Goal: Information Seeking & Learning: Find specific fact

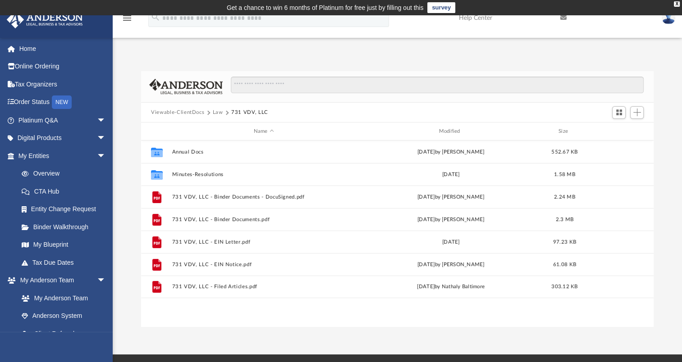
scroll to position [198, 505]
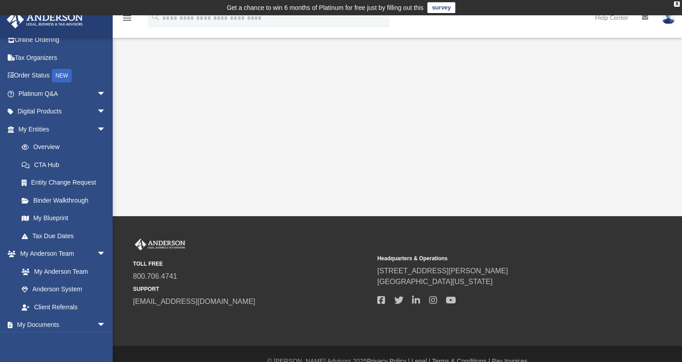
scroll to position [23, 0]
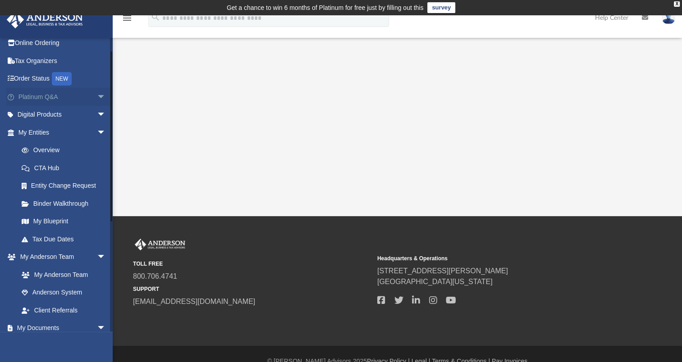
click at [97, 99] on span "arrow_drop_down" at bounding box center [106, 97] width 18 height 18
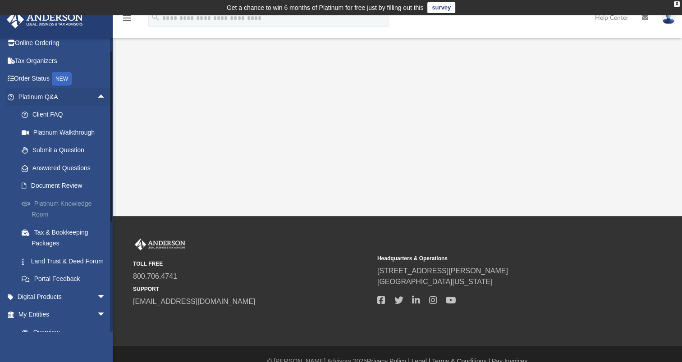
click at [71, 211] on link "Platinum Knowledge Room" at bounding box center [66, 209] width 107 height 29
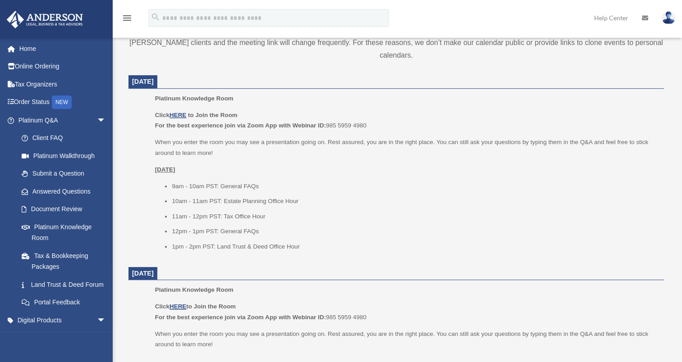
scroll to position [346, 0]
click at [180, 112] on u "HERE" at bounding box center [177, 114] width 17 height 7
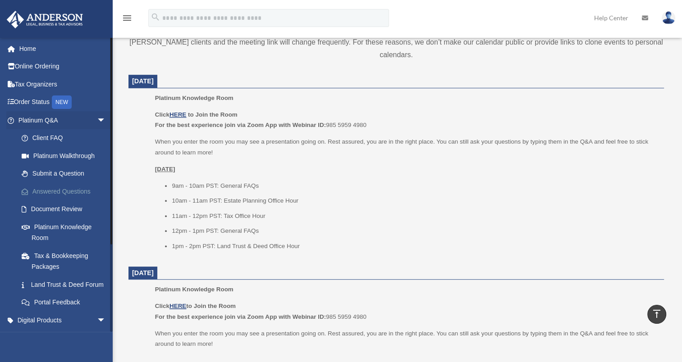
click at [55, 195] on link "Answered Questions" at bounding box center [66, 192] width 107 height 18
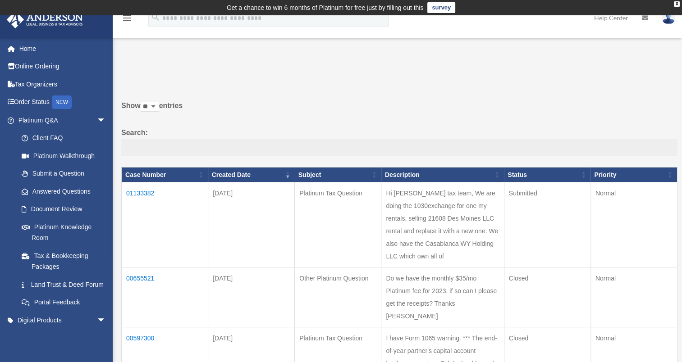
click at [434, 238] on td "Hi [PERSON_NAME] tax team, We are doing the 1030exchange for one my rentals, se…" at bounding box center [442, 225] width 123 height 85
click at [134, 190] on td "01133382" at bounding box center [165, 225] width 87 height 85
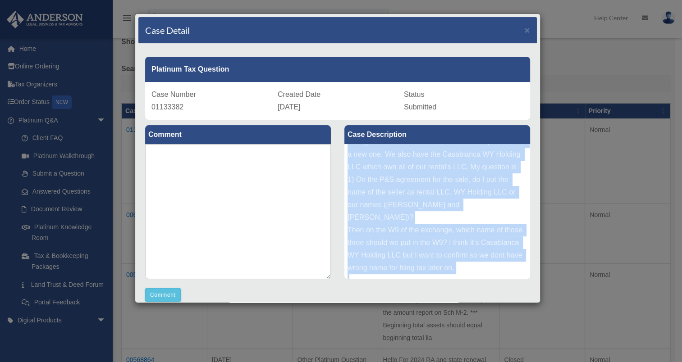
scroll to position [60, 0]
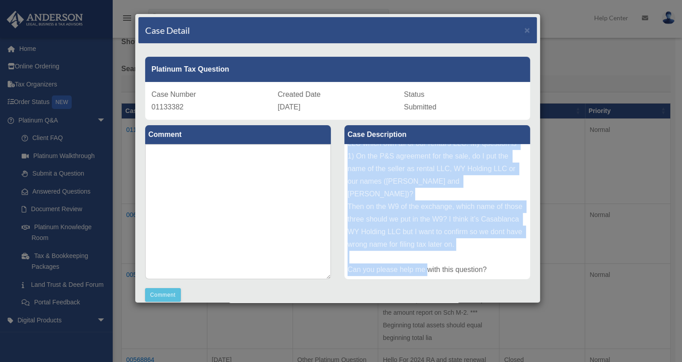
drag, startPoint x: 344, startPoint y: 155, endPoint x: 498, endPoint y: 267, distance: 189.9
click at [498, 267] on div "Hi Anderson tax team, We are doing the 1030exchange for one my rentals, selling…" at bounding box center [437, 211] width 186 height 135
copy div "Hi Anderson tax team, We are doing the 1030exchange for one my rentals, selling…"
click at [224, 338] on div "Case Detail × Platinum Tax Question Case Number 01133382 Created Date October 3…" at bounding box center [341, 181] width 682 height 362
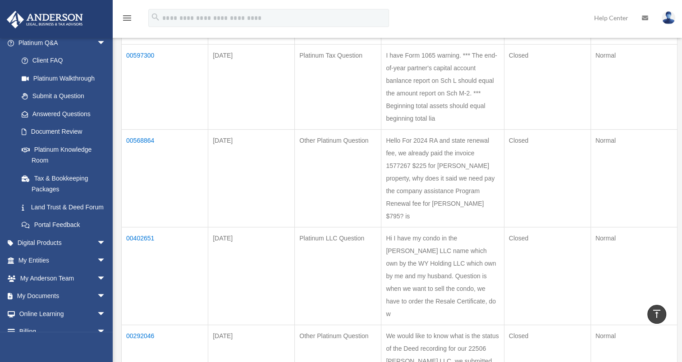
scroll to position [80, 0]
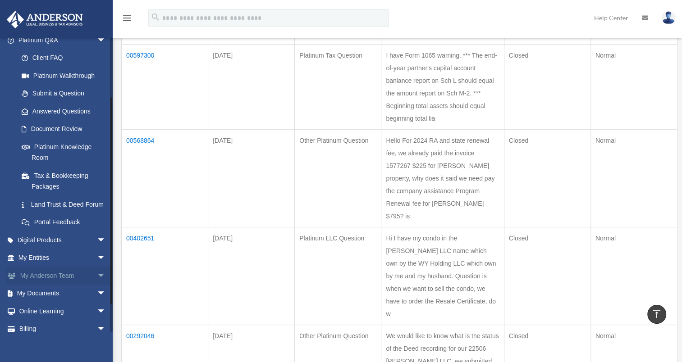
click at [97, 285] on span "arrow_drop_down" at bounding box center [106, 276] width 18 height 18
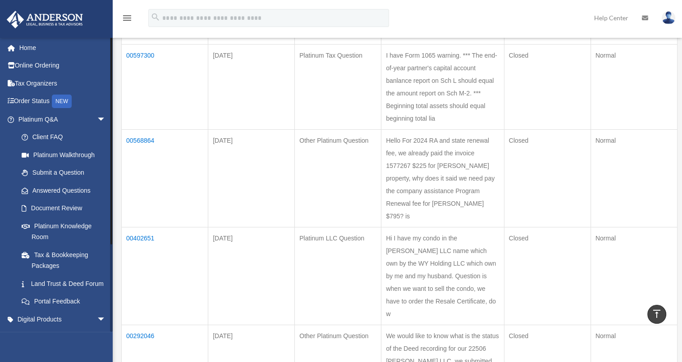
scroll to position [0, 0]
click at [74, 235] on link "Platinum Knowledge Room" at bounding box center [66, 232] width 107 height 29
